Goal: Task Accomplishment & Management: Complete application form

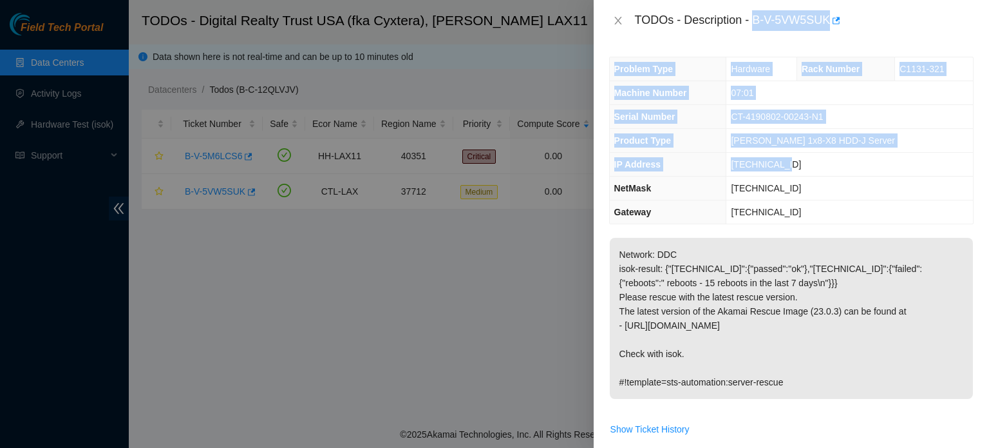
drag, startPoint x: 753, startPoint y: 17, endPoint x: 794, endPoint y: 171, distance: 159.2
click at [794, 171] on div "TODOs - Description - B-V-5VW5SUK Problem Type Hardware Rack Number C1131-321 M…" at bounding box center [791, 224] width 395 height 448
copy div "B-V-5VW5SUK Problem Type Hardware Rack Number C1131-321 Machine Number 07:01 Se…"
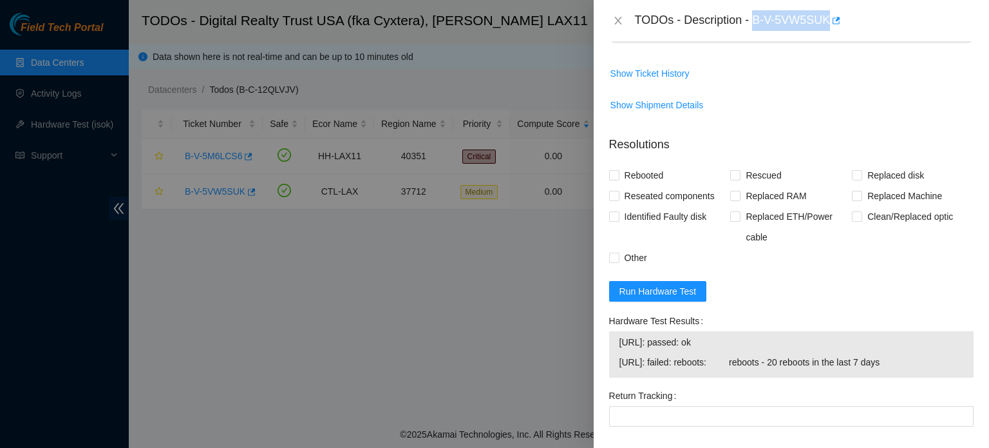
scroll to position [474, 0]
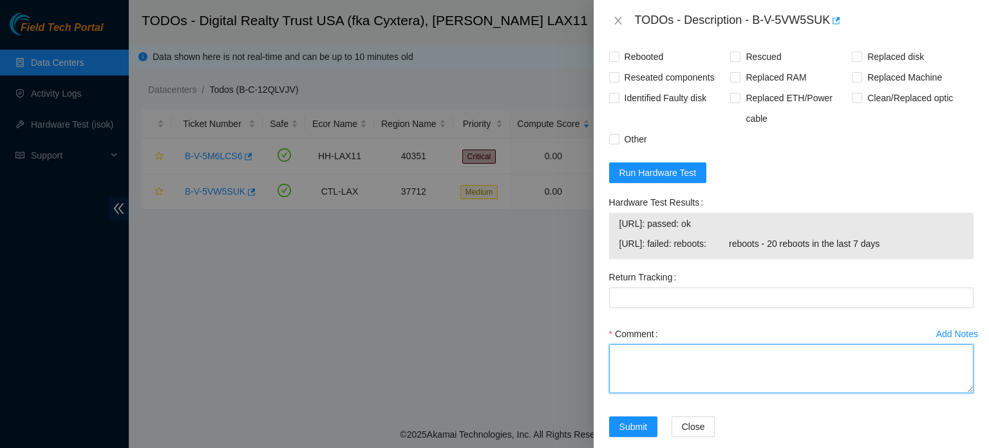
click at [685, 368] on textarea "Comment" at bounding box center [791, 368] width 364 height 49
paste textarea "B-V-5VW5SUK Problem Type Hardware Rack Number C1131-321 Machine Number 07:01 Se…"
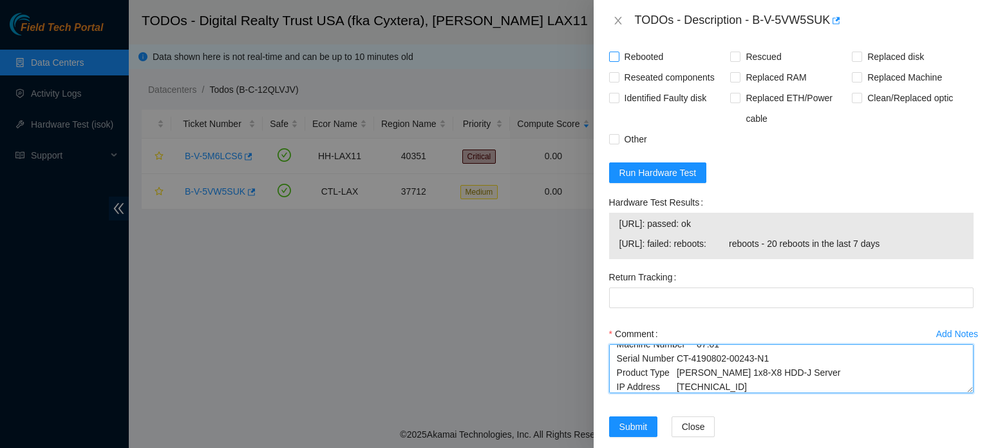
type textarea "B-V-5VW5SUK Problem Type Hardware Rack Number C1131-321 Machine Number 07:01 Se…"
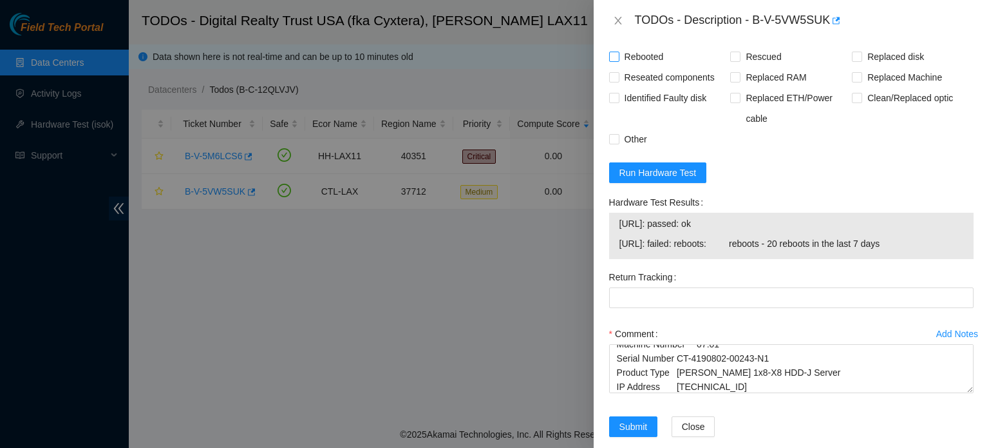
click at [624, 54] on span "Rebooted" at bounding box center [644, 56] width 50 height 21
click at [618, 54] on input "Rebooted" at bounding box center [613, 56] width 9 height 9
checkbox input "true"
click at [733, 56] on input "Rescued" at bounding box center [734, 56] width 9 height 9
checkbox input "true"
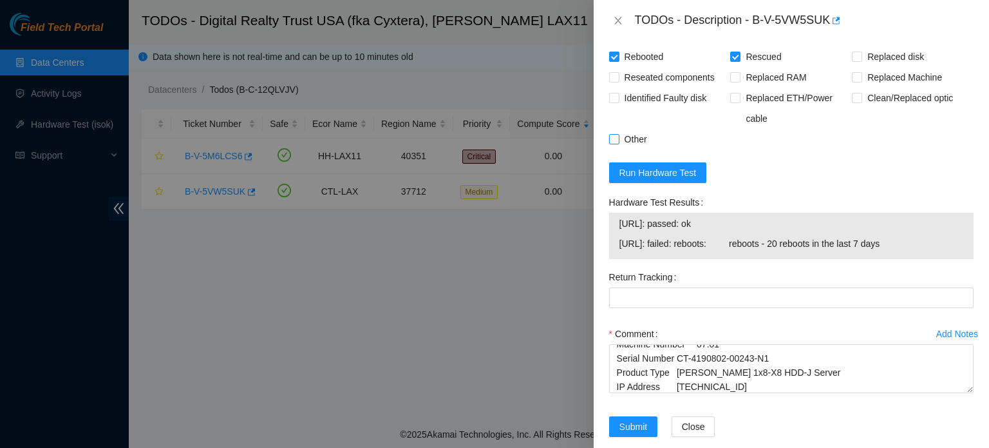
click at [633, 141] on span "Other" at bounding box center [635, 139] width 33 height 21
click at [618, 141] on input "Other" at bounding box center [613, 138] width 9 height 9
checkbox input "true"
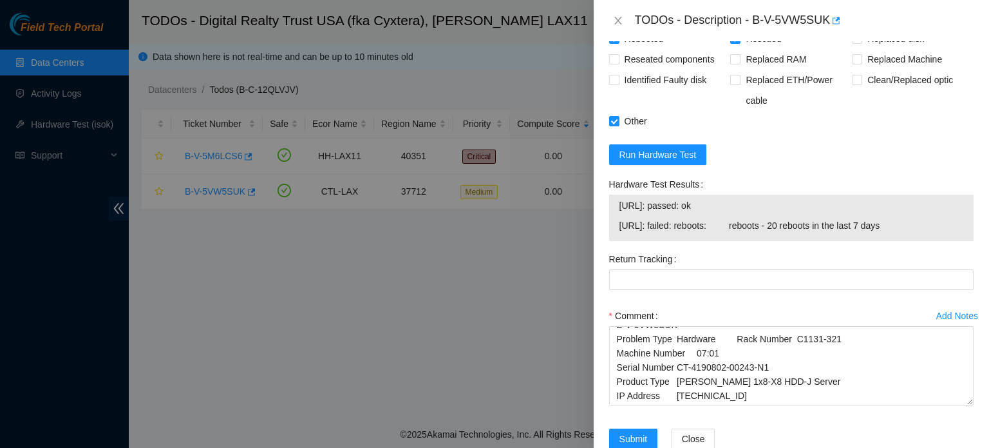
scroll to position [0, 0]
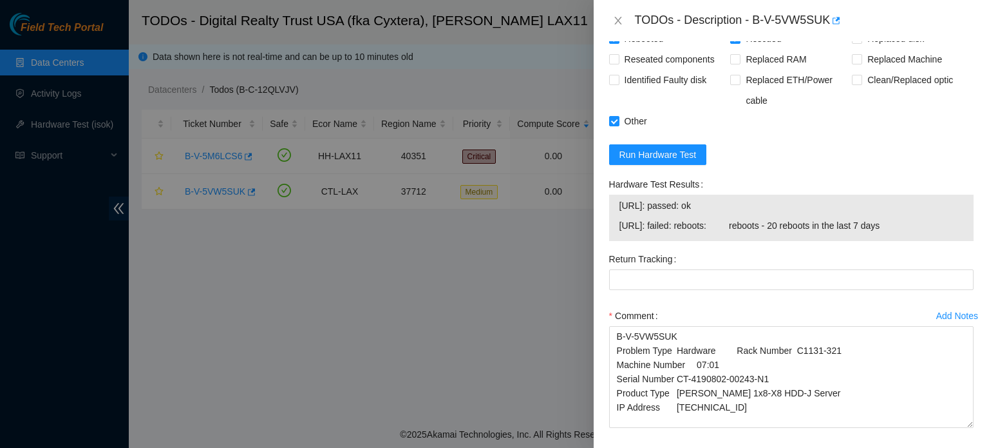
drag, startPoint x: 961, startPoint y: 370, endPoint x: 968, endPoint y: 422, distance: 53.3
click at [968, 422] on div "Add Notes Comment B-V-5VW5SUK Problem Type Hardware Rack Number C1131-321 Machi…" at bounding box center [791, 378] width 375 height 146
drag, startPoint x: 616, startPoint y: 347, endPoint x: 731, endPoint y: 347, distance: 115.3
click at [731, 347] on textarea "B-V-5VW5SUK Problem Type Hardware Rack Number C1131-321 Machine Number 07:01 Se…" at bounding box center [791, 377] width 364 height 102
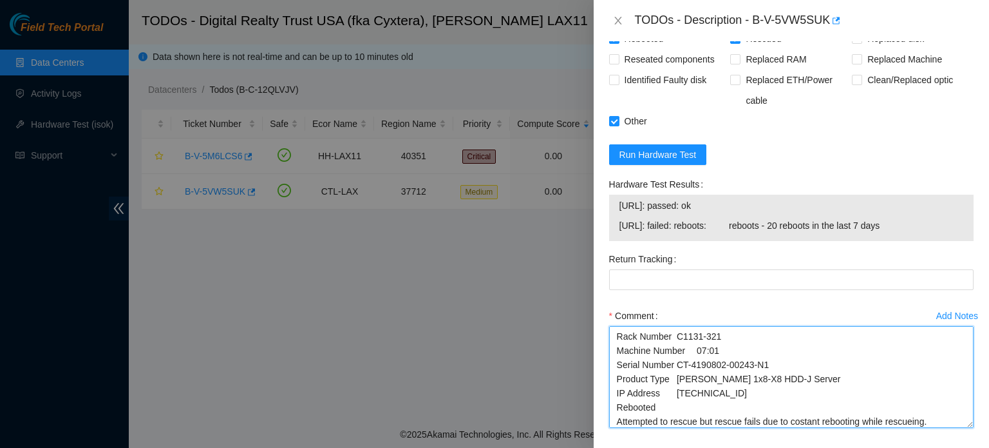
scroll to position [28, 0]
click at [927, 408] on textarea "B-V-5VW5SUK Rack Number C1131-321 Machine Number 07:01 Serial Number CT-4190802…" at bounding box center [791, 377] width 364 height 102
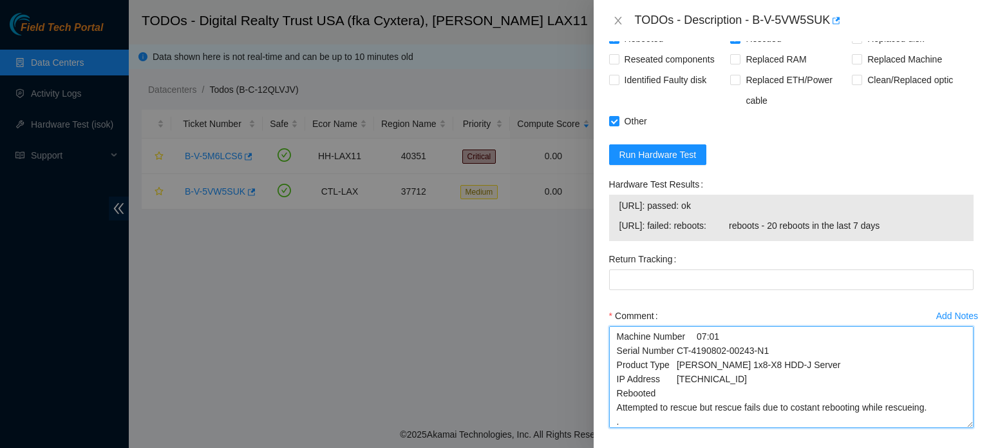
click at [927, 407] on textarea "B-V-5VW5SUK Rack Number C1131-321 Machine Number 07:01 Serial Number CT-4190802…" at bounding box center [791, 377] width 364 height 102
paste textarea "[DATE] and was told to shuffle all disks, so no disk stays in the same place, a…"
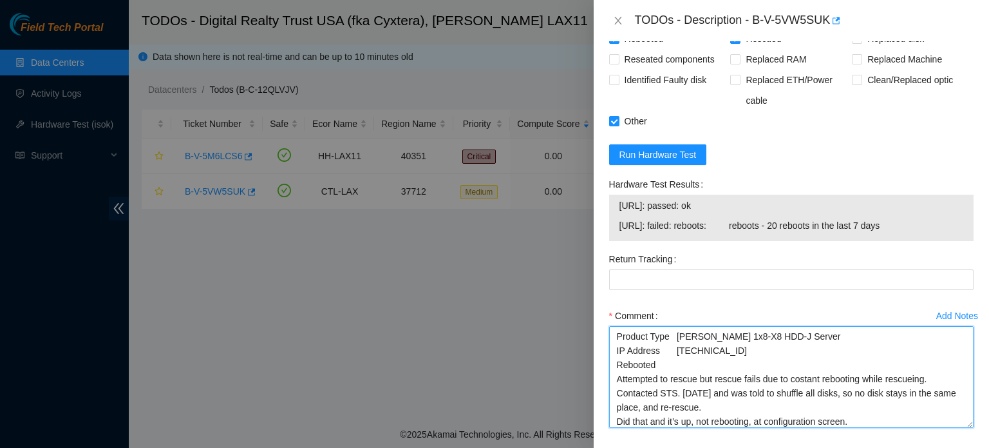
click at [678, 392] on textarea "B-V-5VW5SUK Rack Number C1131-321 Machine Number 07:01 Serial Number CT-4190802…" at bounding box center [791, 377] width 364 height 102
click at [727, 408] on textarea "B-V-5VW5SUK Rack Number C1131-321 Machine Number 07:01 Serial Number CT-4190802…" at bounding box center [791, 377] width 364 height 102
click at [860, 417] on textarea "B-V-5VW5SUK Rack Number C1131-321 Machine Number 07:01 Serial Number CT-4190802…" at bounding box center [791, 377] width 364 height 102
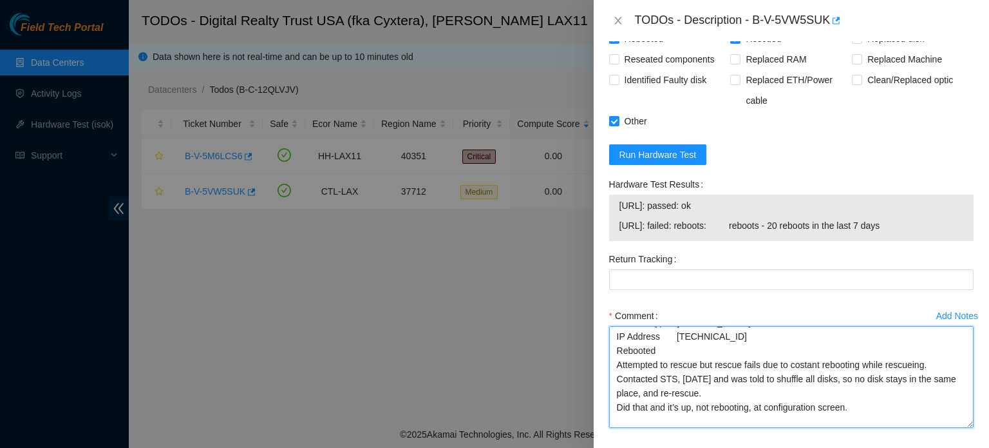
click at [865, 406] on textarea "B-V-5VW5SUK Rack Number C1131-321 Machine Number 07:01 Serial Number CT-4190802…" at bounding box center [791, 377] width 364 height 102
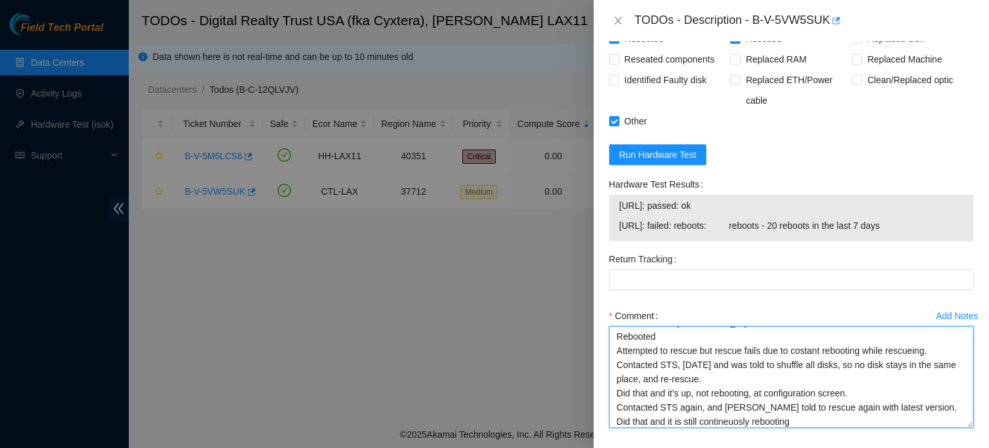
click at [808, 418] on textarea "B-V-5VW5SUK Rack Number C1131-321 Machine Number 07:01 Serial Number CT-4190802…" at bounding box center [791, 377] width 364 height 102
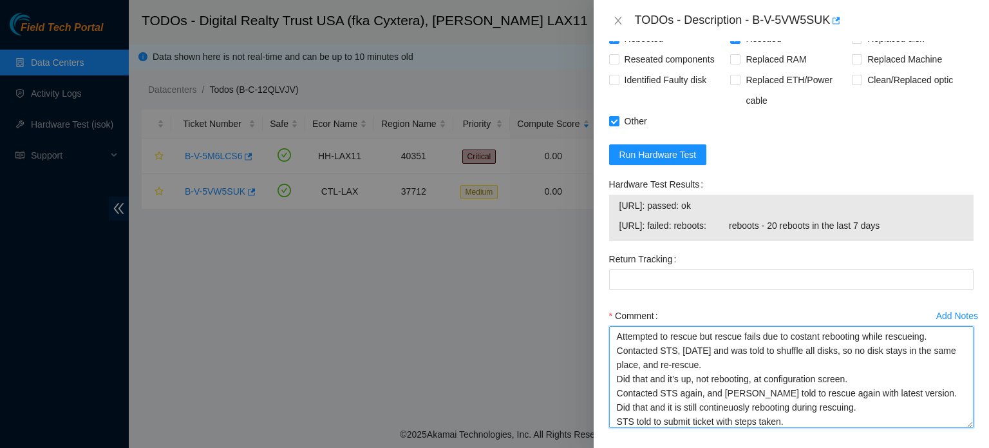
click at [808, 418] on textarea "B-V-5VW5SUK Rack Number C1131-321 Machine Number 07:01 Serial Number CT-4190802…" at bounding box center [791, 377] width 364 height 102
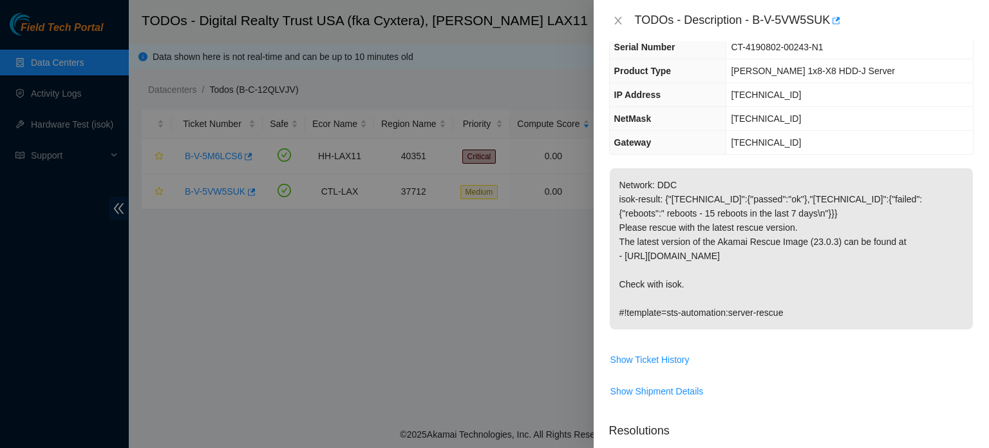
scroll to position [0, 0]
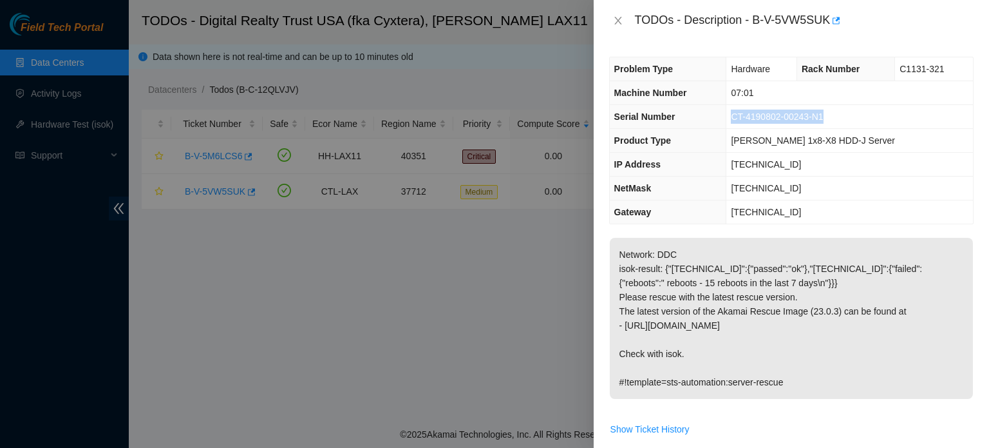
drag, startPoint x: 824, startPoint y: 113, endPoint x: 731, endPoint y: 110, distance: 93.4
click at [731, 110] on td "CT-4190802-00243-N1" at bounding box center [849, 117] width 247 height 24
copy span "CT-4190802-00243-N1"
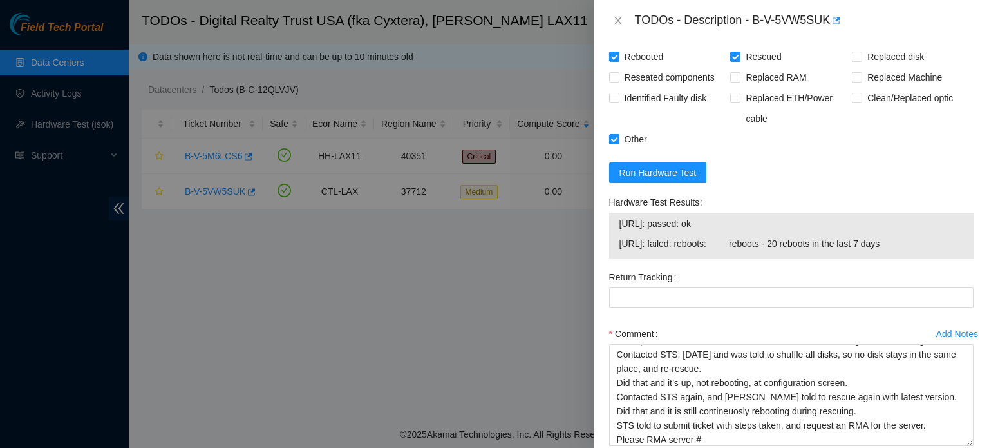
scroll to position [545, 0]
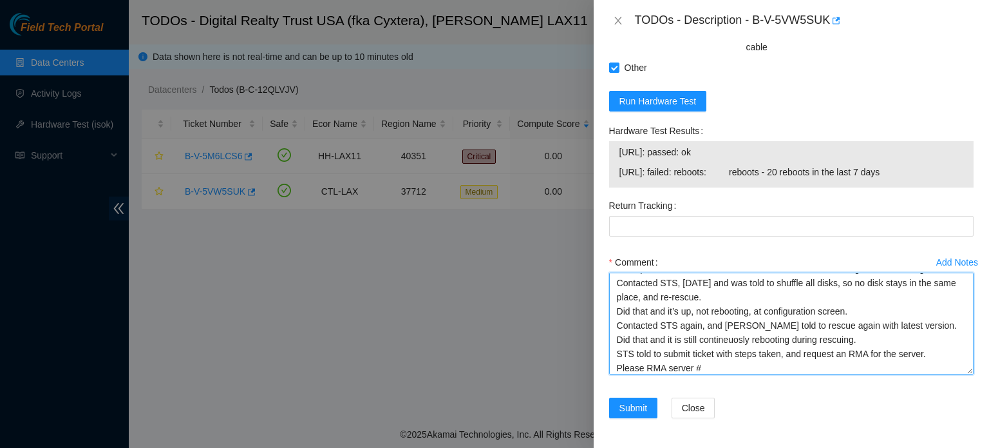
click at [712, 366] on textarea "B-V-5VW5SUK Rack Number C1131-321 Machine Number 07:01 Serial Number CT-4190802…" at bounding box center [791, 323] width 364 height 102
paste textarea "CT-4190802-00243-N1"
click at [712, 366] on textarea "B-V-5VW5SUK Rack Number C1131-321 Machine Number 07:01 Serial Number CT-4190802…" at bounding box center [791, 323] width 364 height 102
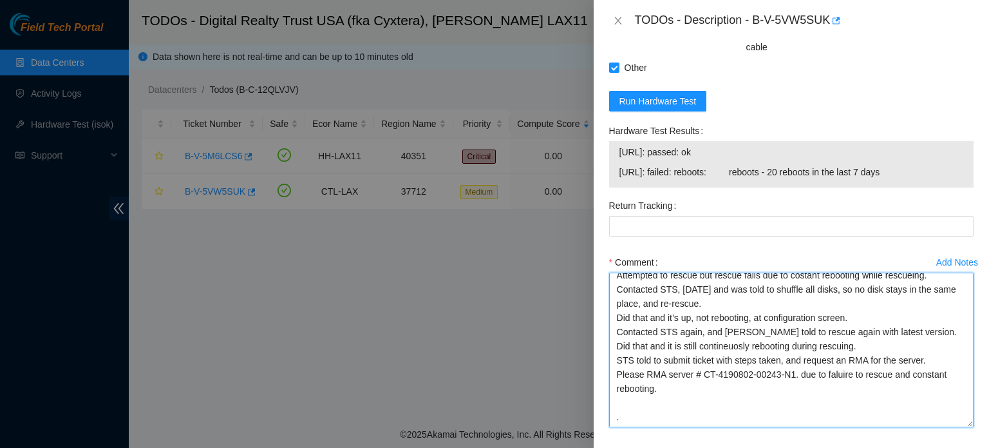
scroll to position [119, 0]
drag, startPoint x: 959, startPoint y: 368, endPoint x: 963, endPoint y: 422, distance: 54.2
click at [963, 422] on textarea "B-V-5VW5SUK Rack Number C1131-321 Machine Number 07:01 Serial Number CT-4190802…" at bounding box center [791, 349] width 364 height 155
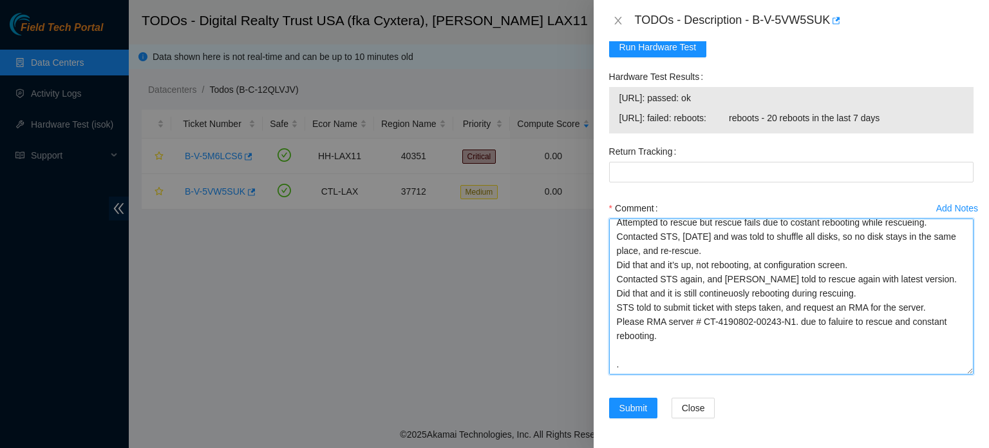
click at [709, 251] on textarea "B-V-5VW5SUK Rack Number C1131-321 Machine Number 07:01 Serial Number CT-4190802…" at bounding box center [791, 296] width 364 height 156
click at [855, 249] on textarea "B-V-5VW5SUK Rack Number C1131-321 Machine Number 07:01 Serial Number CT-4190802…" at bounding box center [791, 296] width 364 height 156
type textarea "B-V-5VW5SUK Rack Number C1131-321 Machine Number 07:01 Serial Number CT-4190802…"
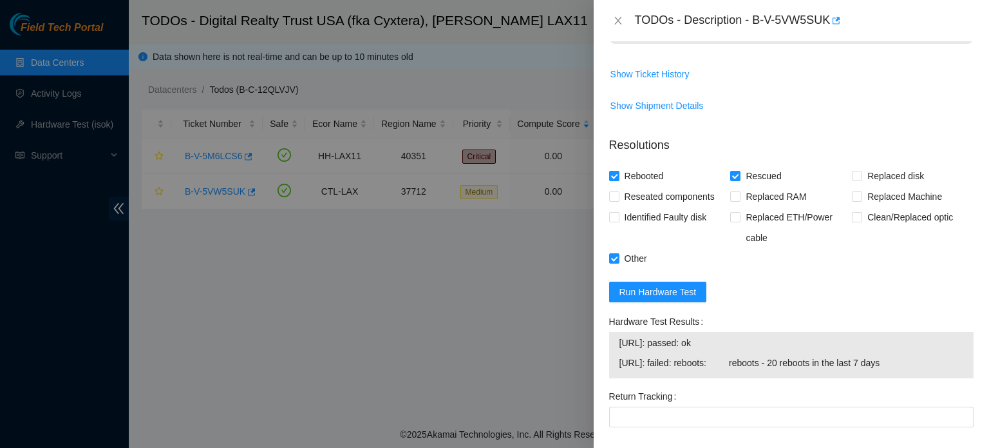
scroll to position [341, 0]
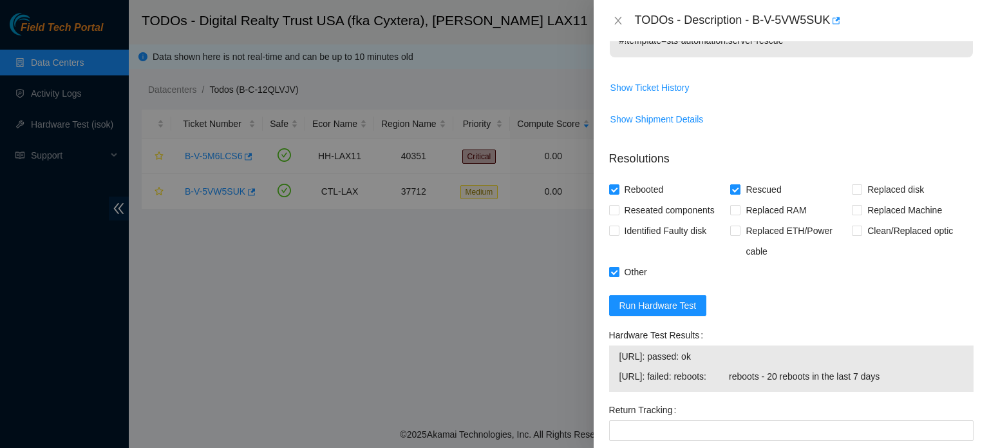
click at [736, 190] on input "Rescued" at bounding box center [734, 188] width 9 height 9
checkbox input "false"
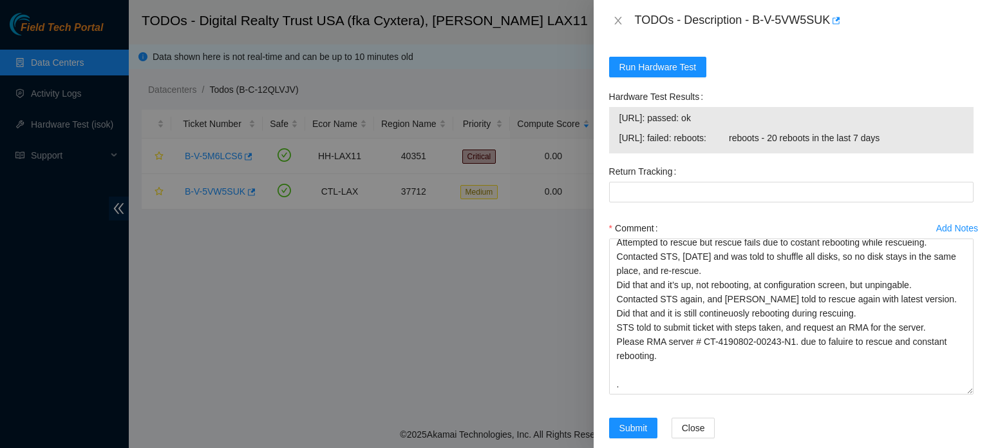
scroll to position [600, 0]
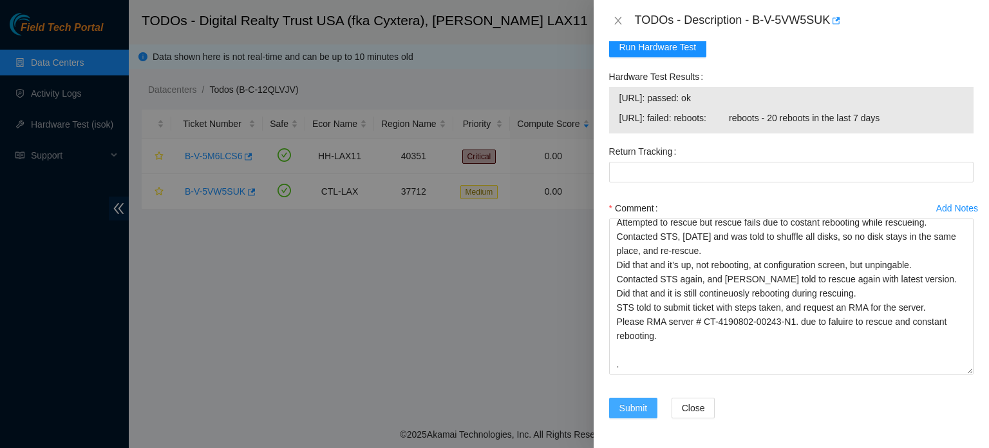
click at [632, 407] on span "Submit" at bounding box center [633, 408] width 28 height 14
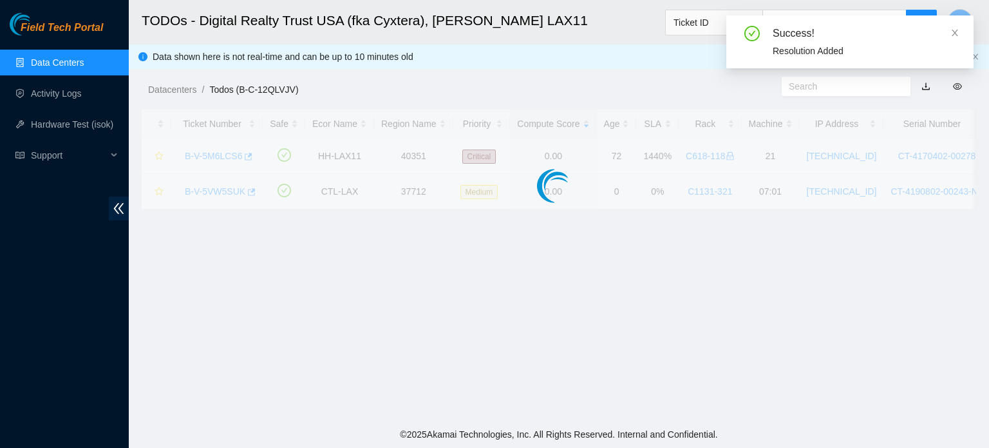
scroll to position [401, 0]
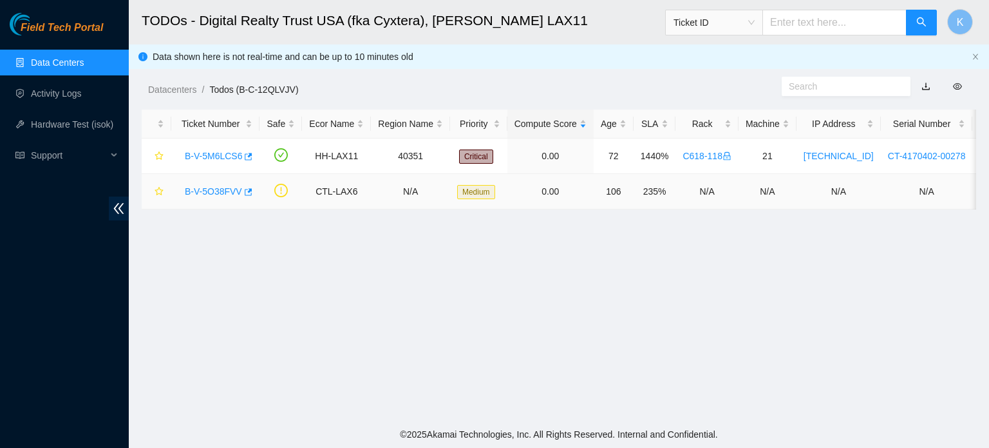
click at [209, 190] on link "B-V-5O38FVV" at bounding box center [213, 191] width 57 height 10
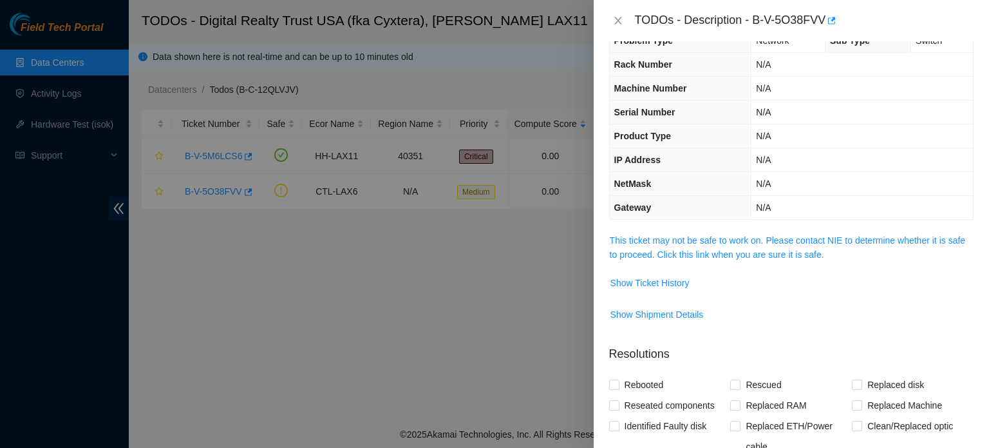
scroll to position [26, 0]
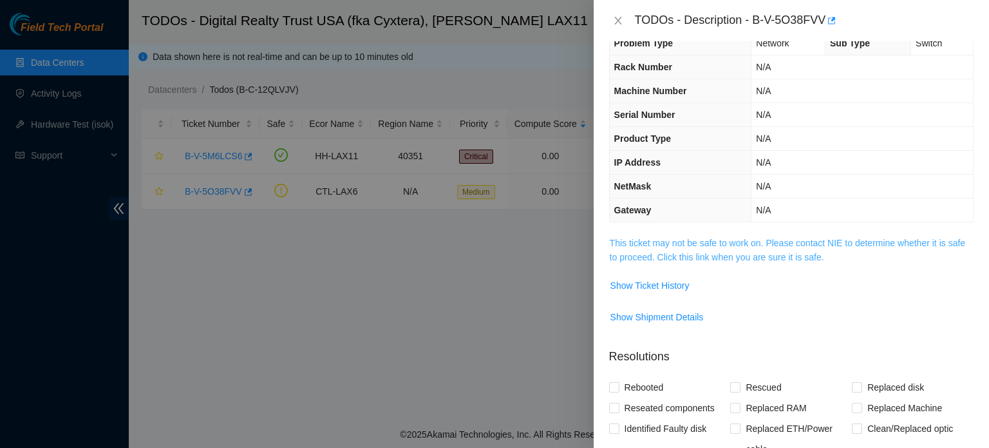
click at [683, 244] on link "This ticket may not be safe to work on. Please contact NIE to determine whether…" at bounding box center [787, 250] width 355 height 24
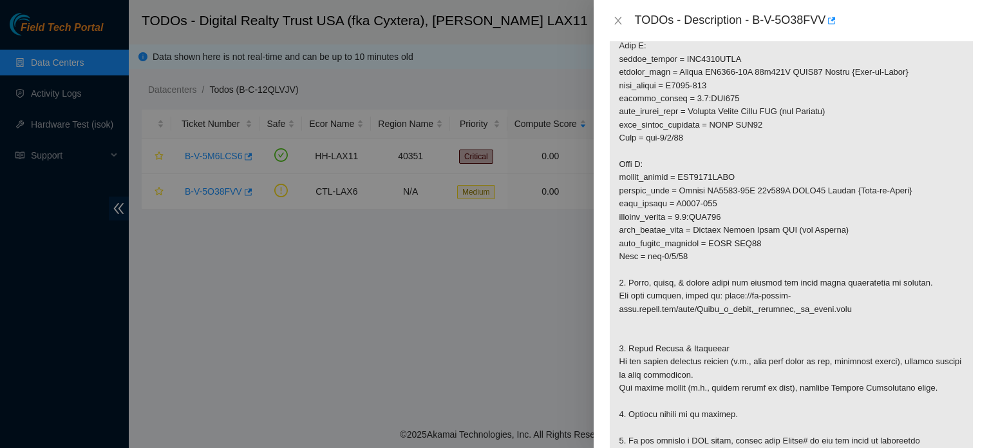
scroll to position [278, 0]
